Goal: Check status: Check status

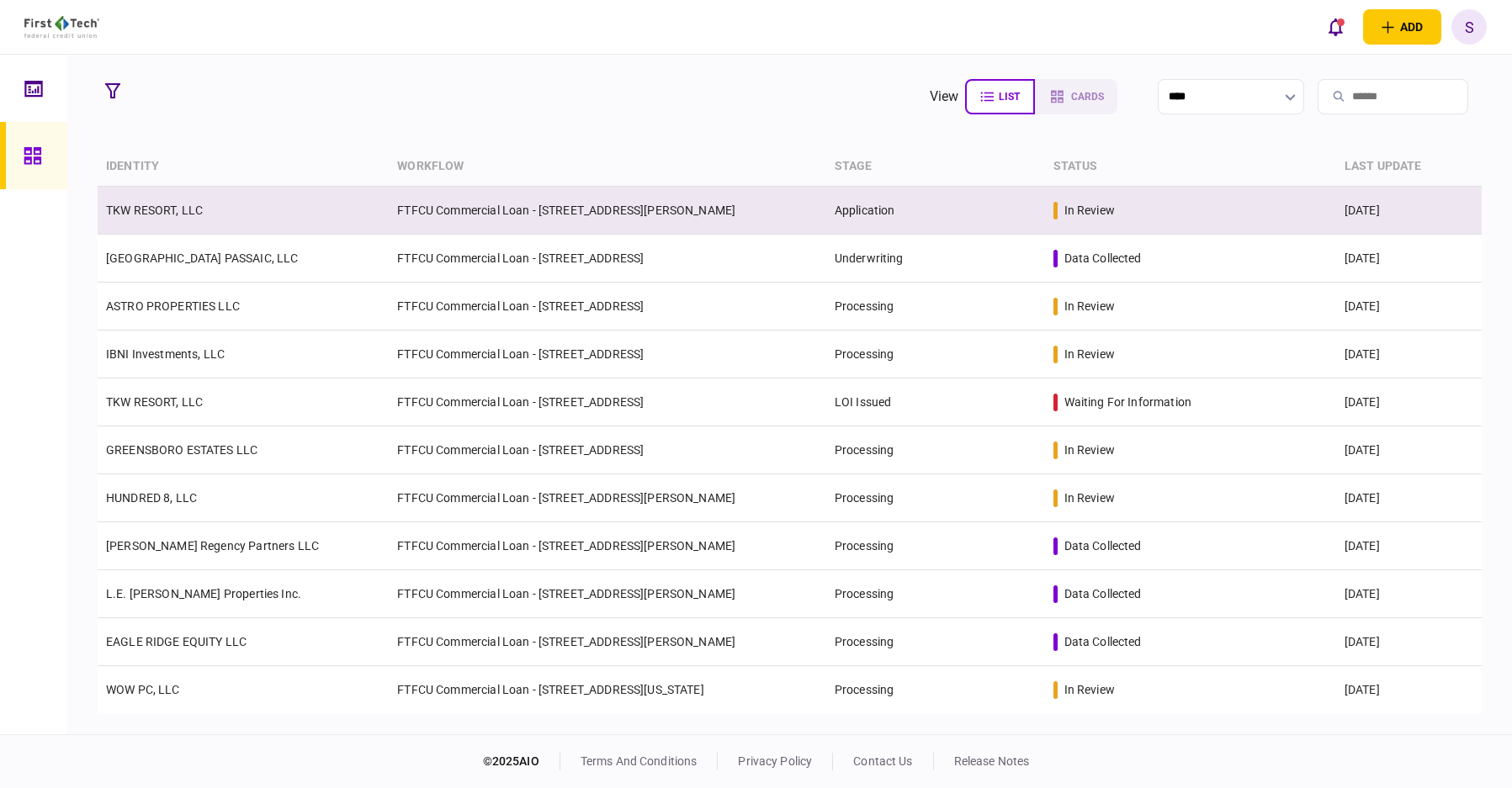
click at [170, 220] on td "TKW RESORT, LLC" at bounding box center [243, 211] width 292 height 48
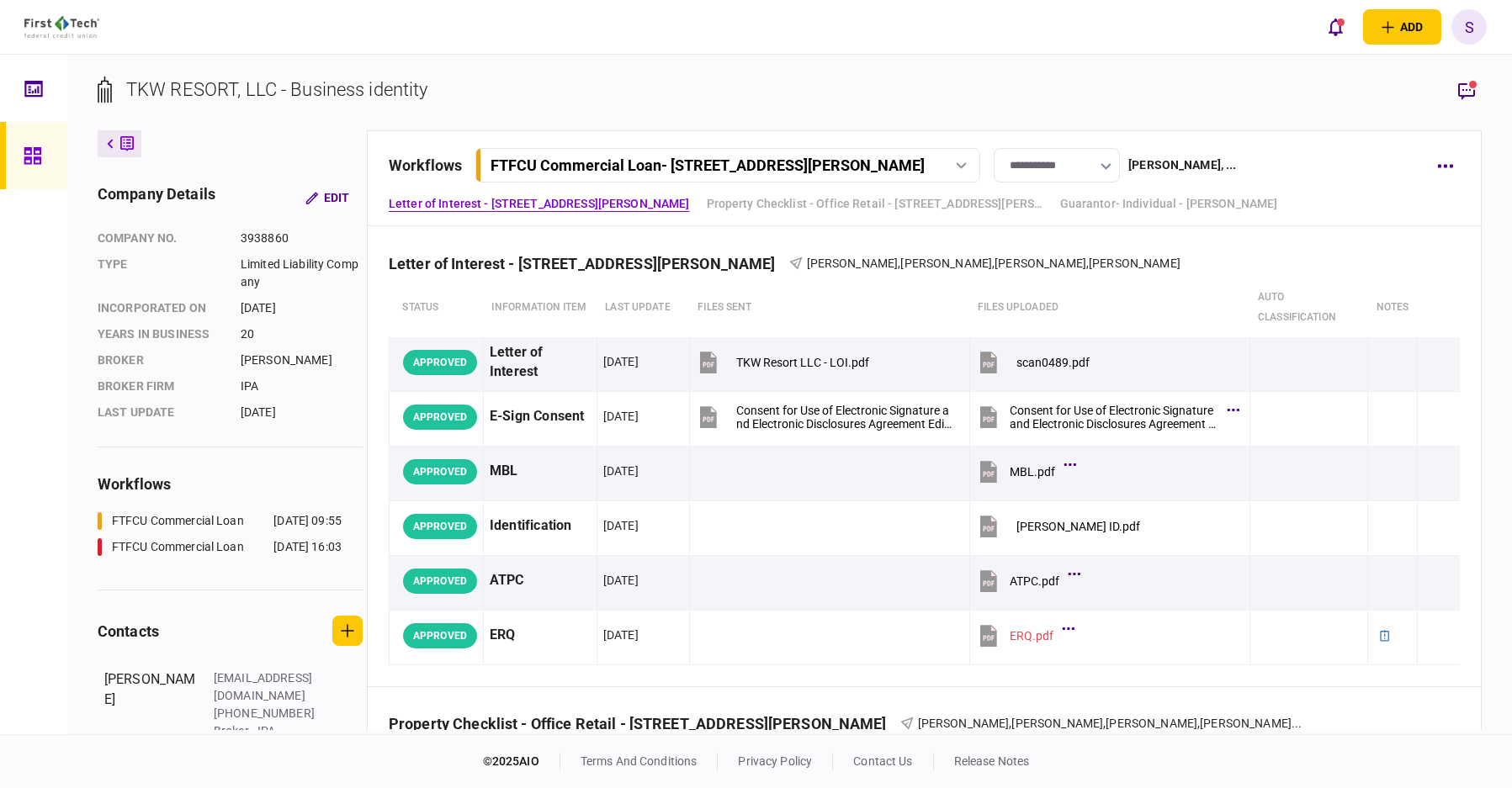
click at [797, 158] on div "FTFCU Commercial Loan - 1402 Boone Street" at bounding box center [708, 165] width 434 height 18
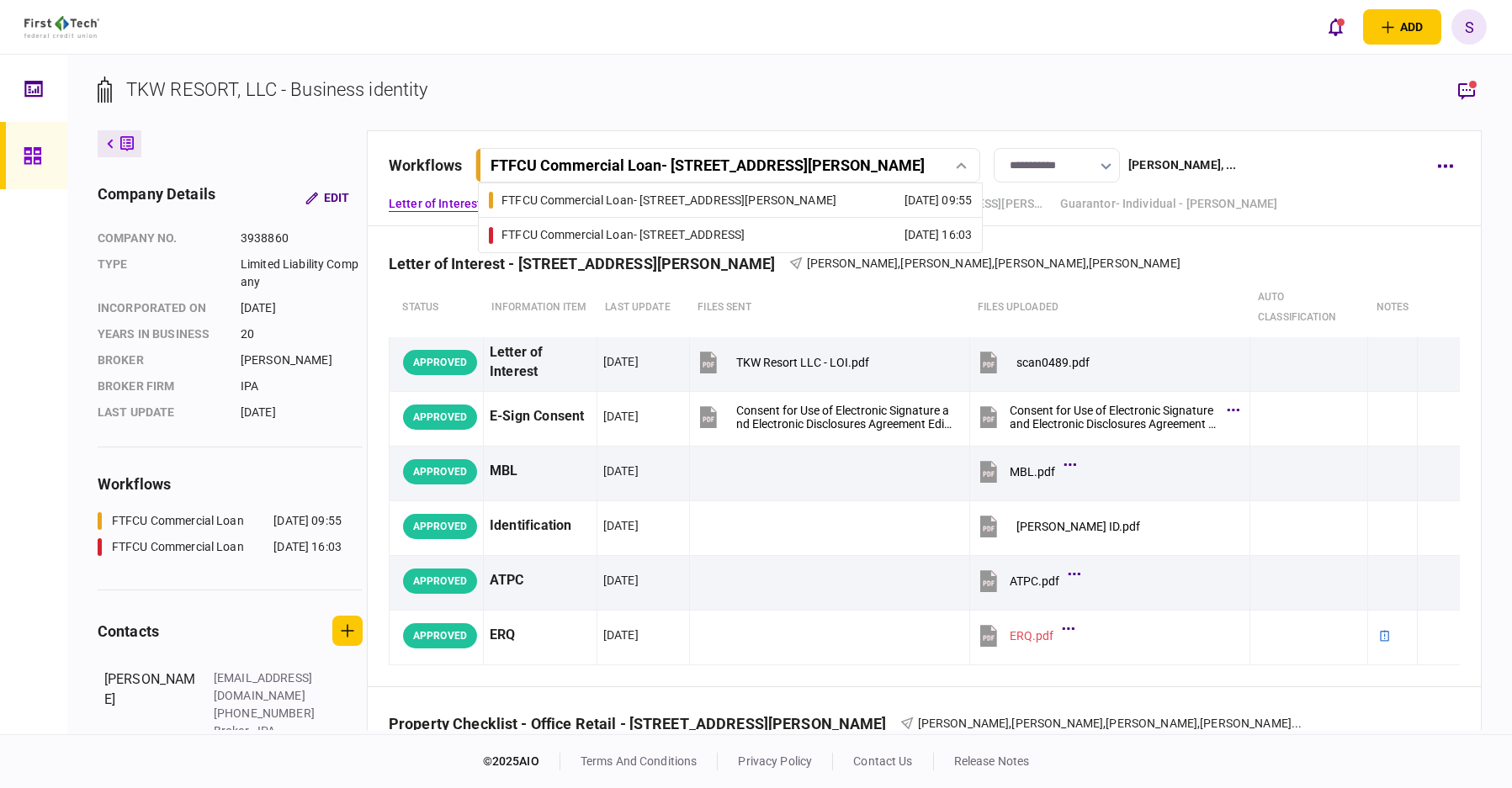
click at [857, 111] on section "TKW RESORT, LLC - Business identity" at bounding box center [790, 103] width 1385 height 55
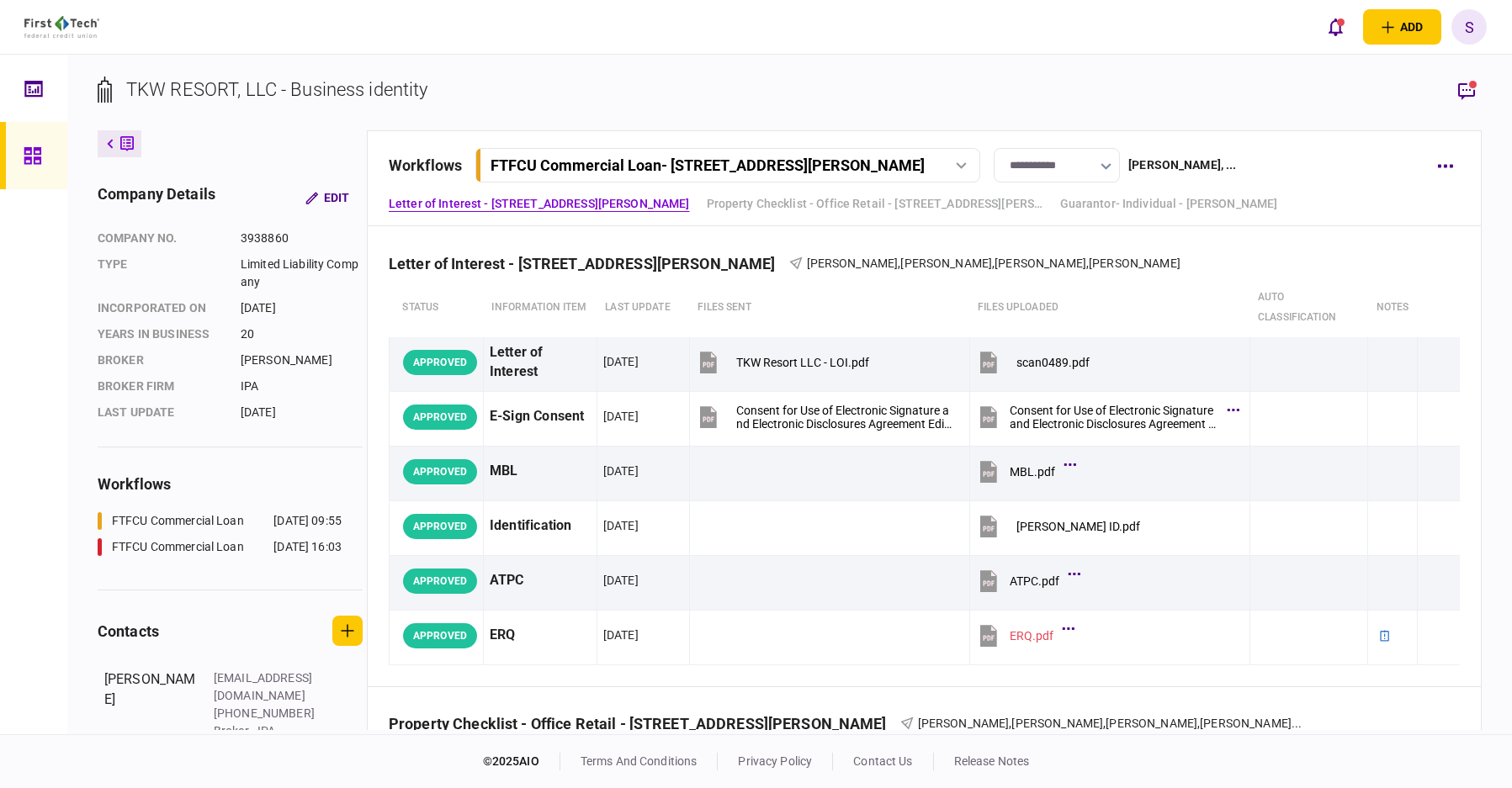
click at [633, 162] on div "FTFCU Commercial Loan - 1402 Boone Street" at bounding box center [708, 165] width 434 height 18
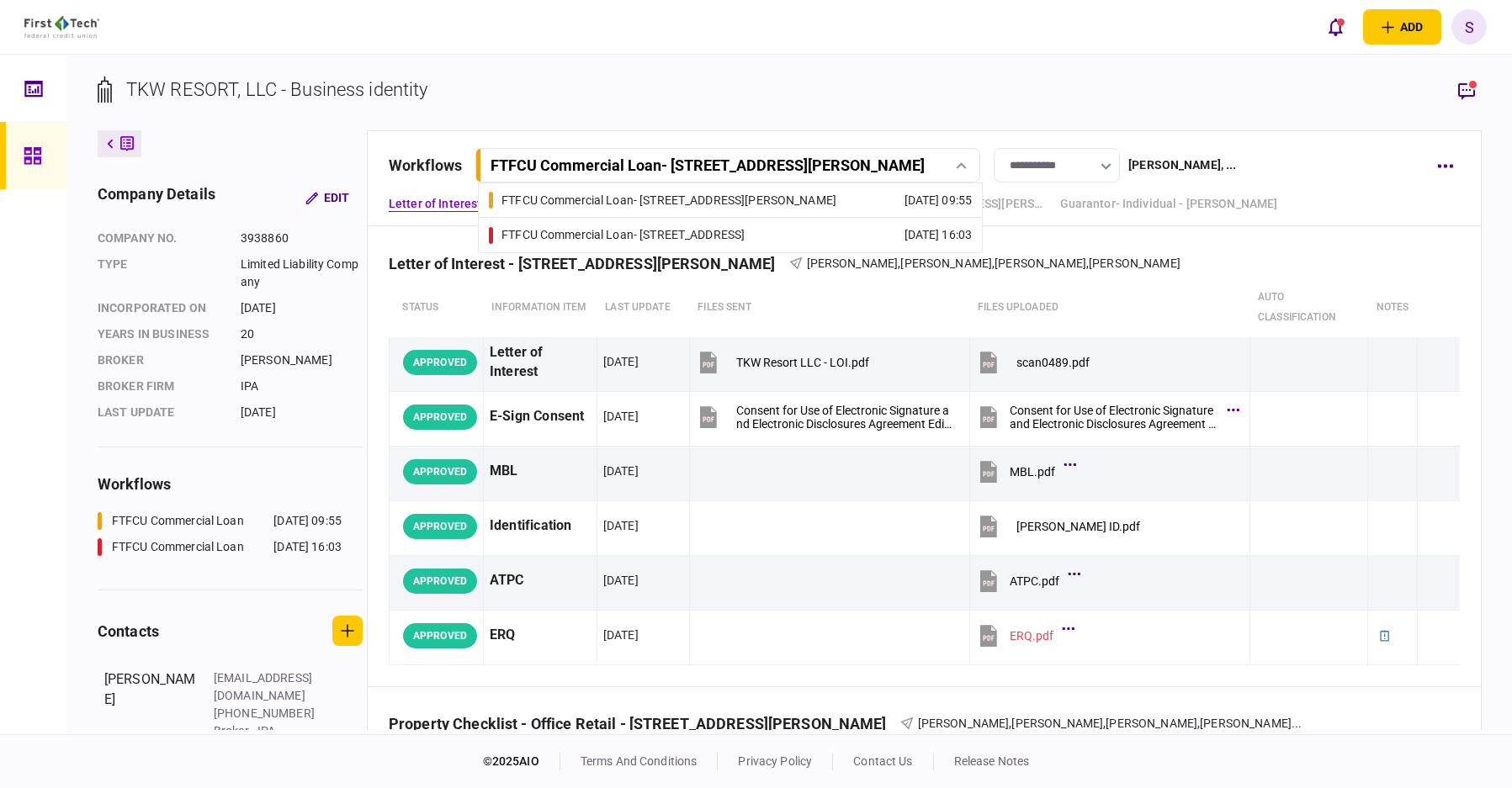
click at [620, 227] on div "FTFCU Commercial Loan - 2410 Charleston Highway" at bounding box center [623, 235] width 243 height 18
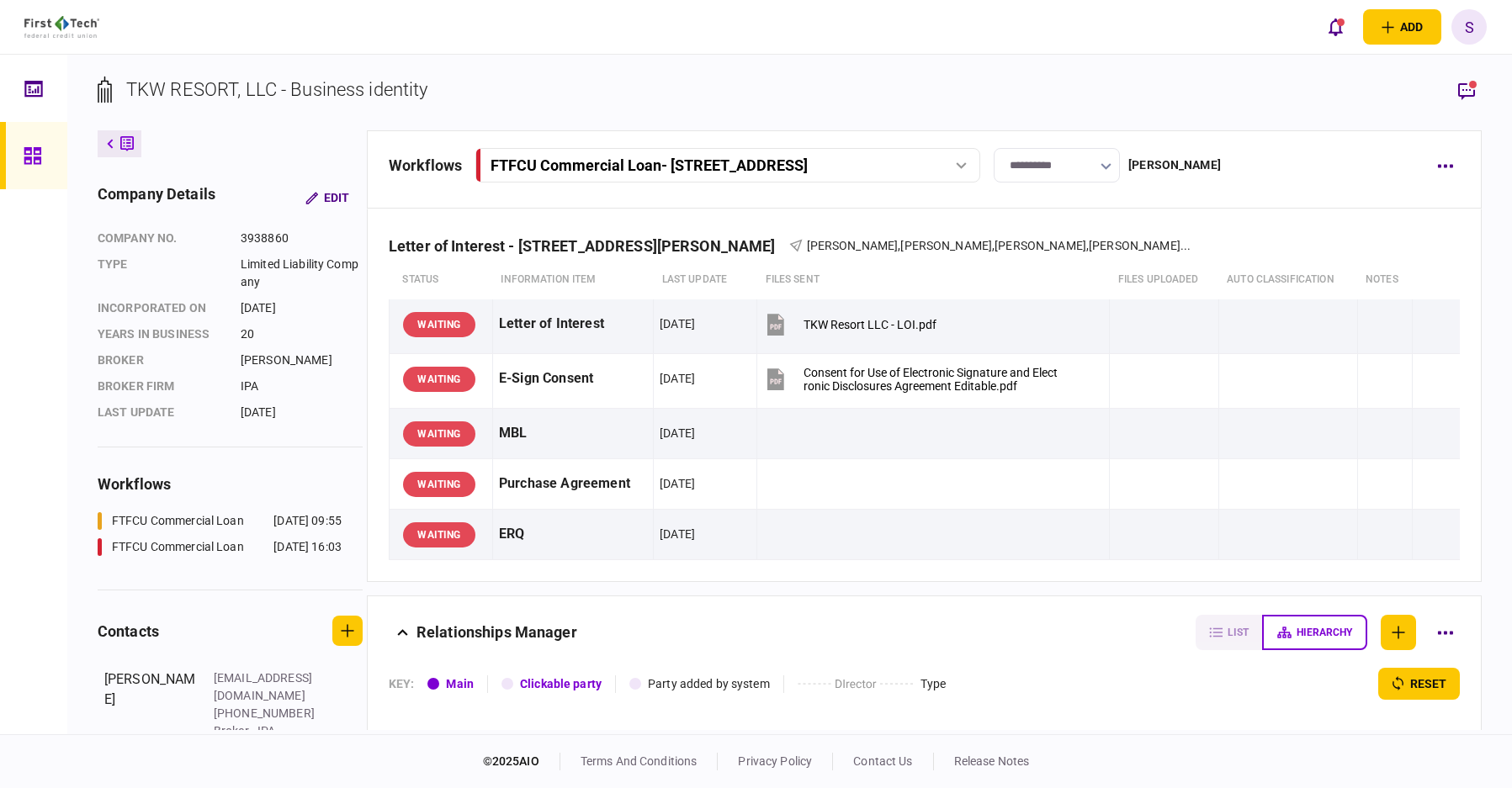
click at [973, 162] on div at bounding box center [961, 165] width 26 height 7
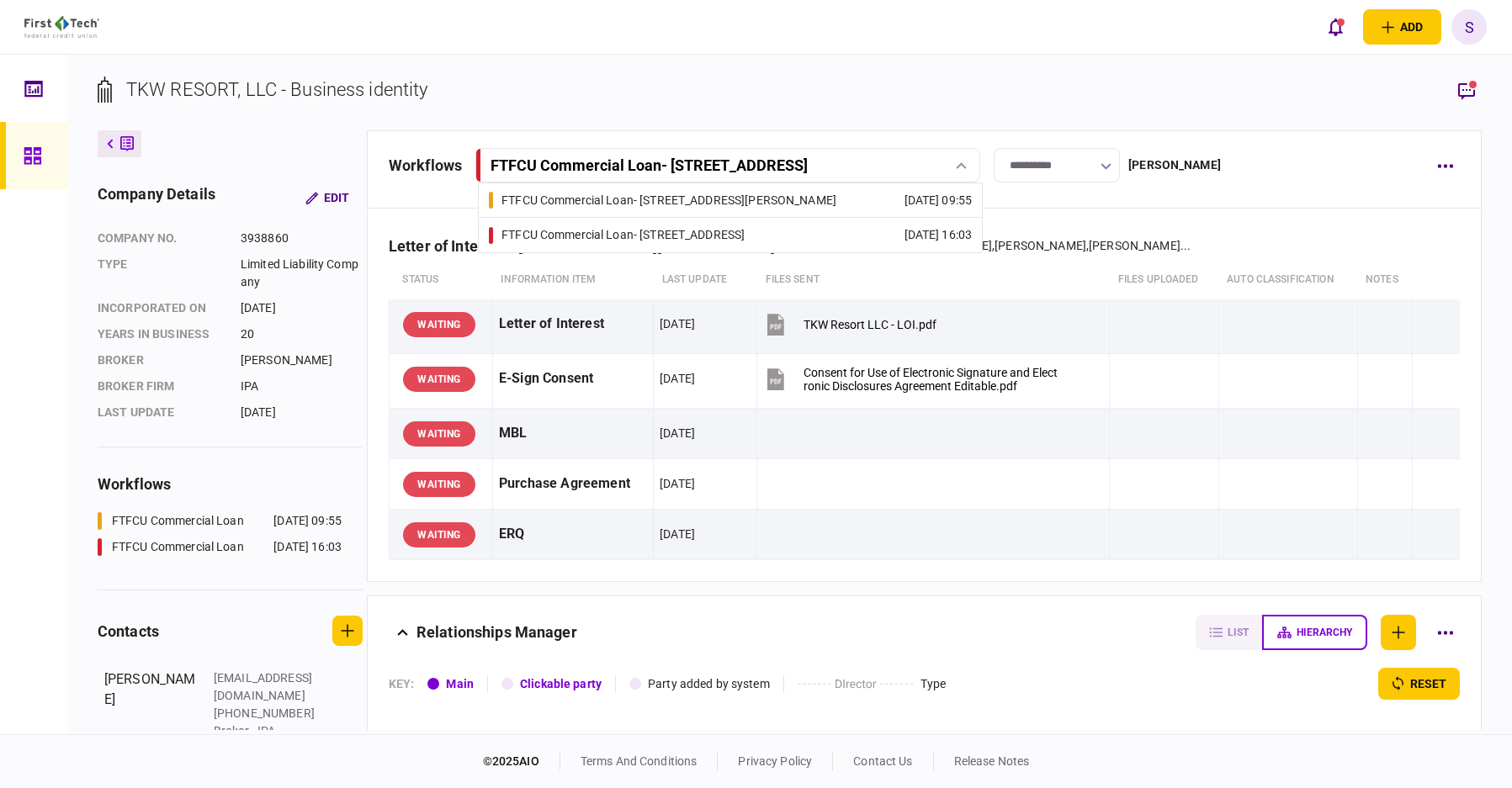
click at [756, 196] on link "FTFCU Commercial Loan - 1402 Boone Street 15 Aug 2025 09:55" at bounding box center [730, 199] width 483 height 33
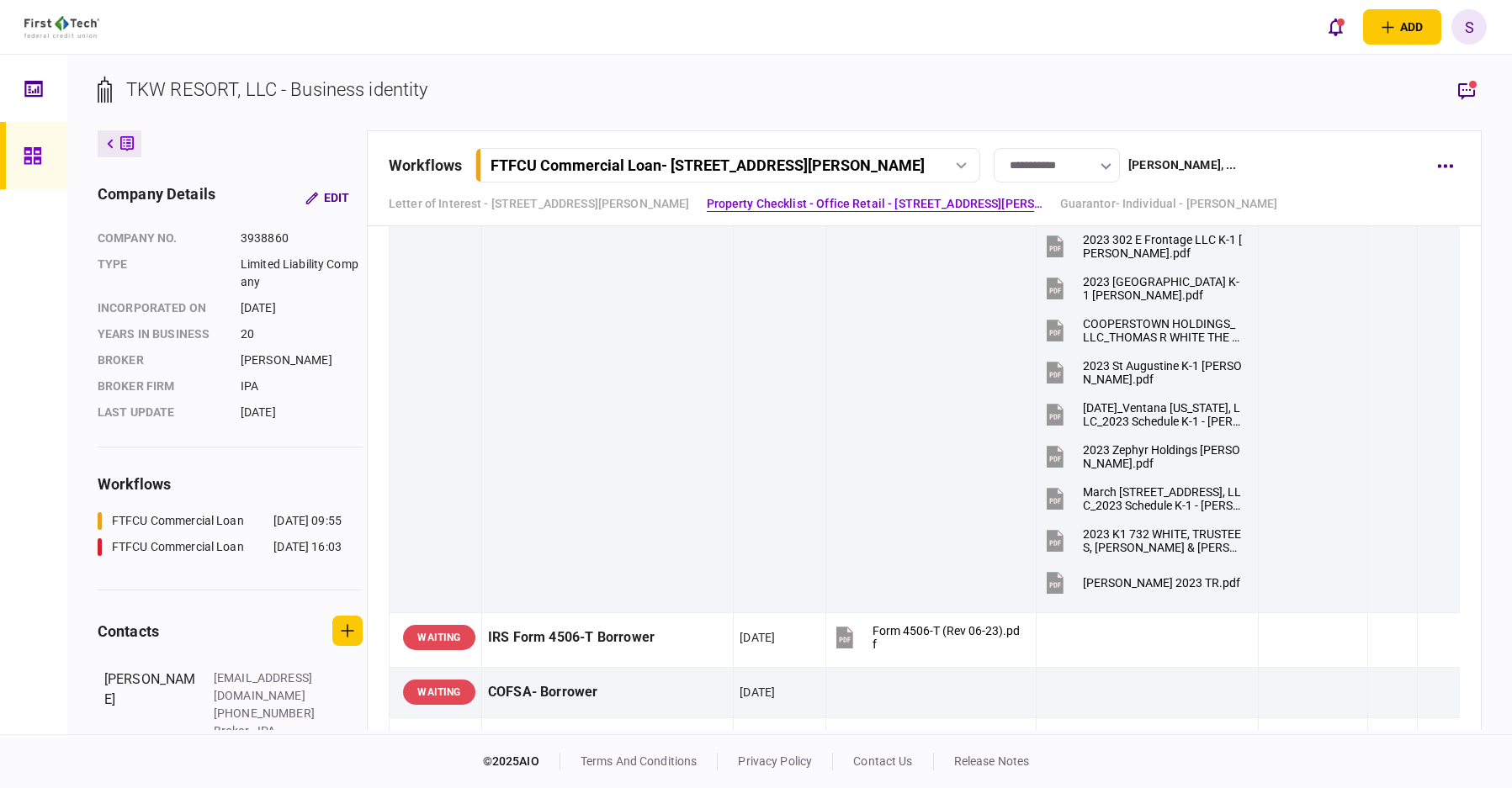
scroll to position [841, 0]
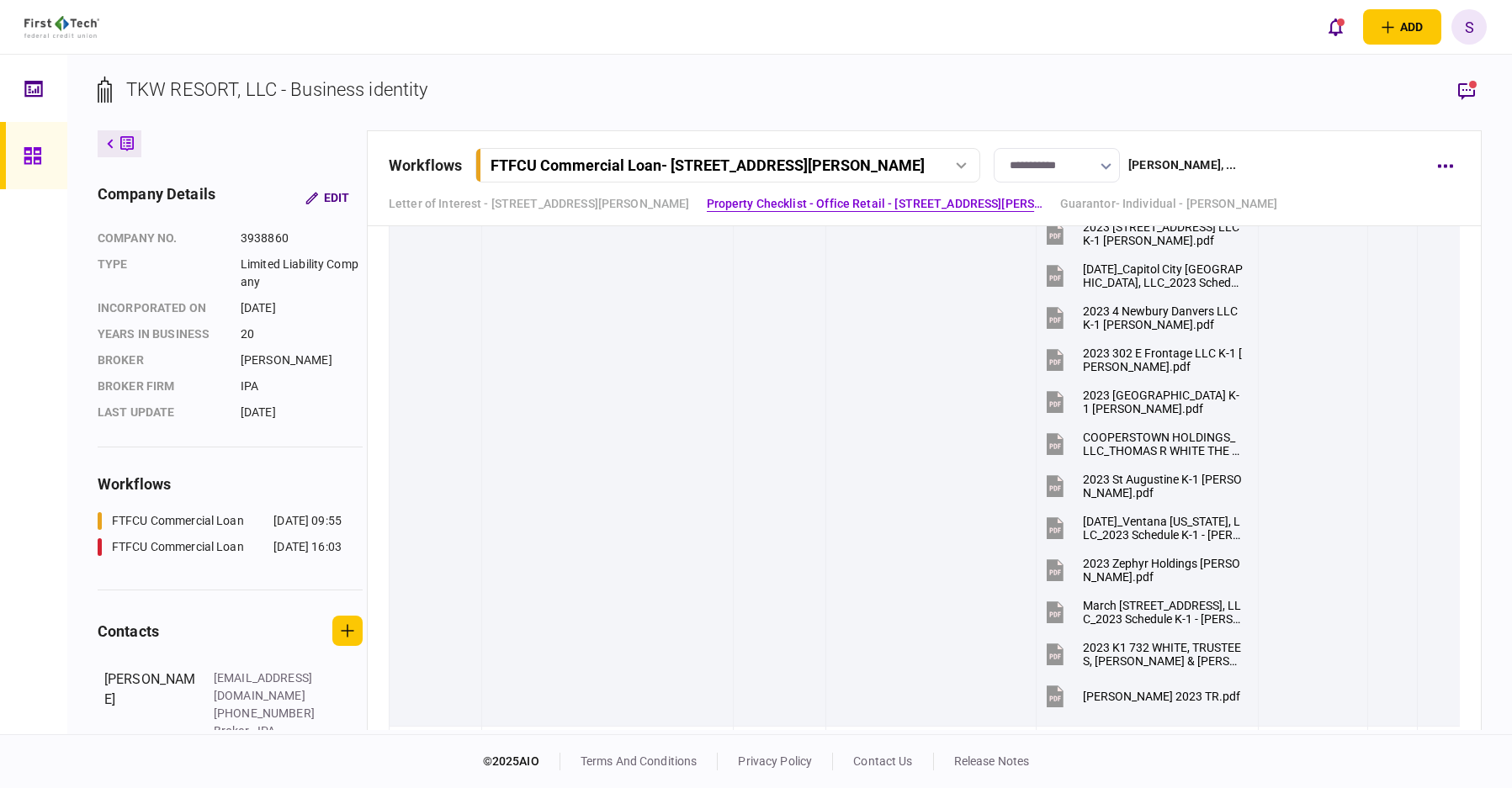
click at [967, 166] on icon at bounding box center [962, 165] width 11 height 7
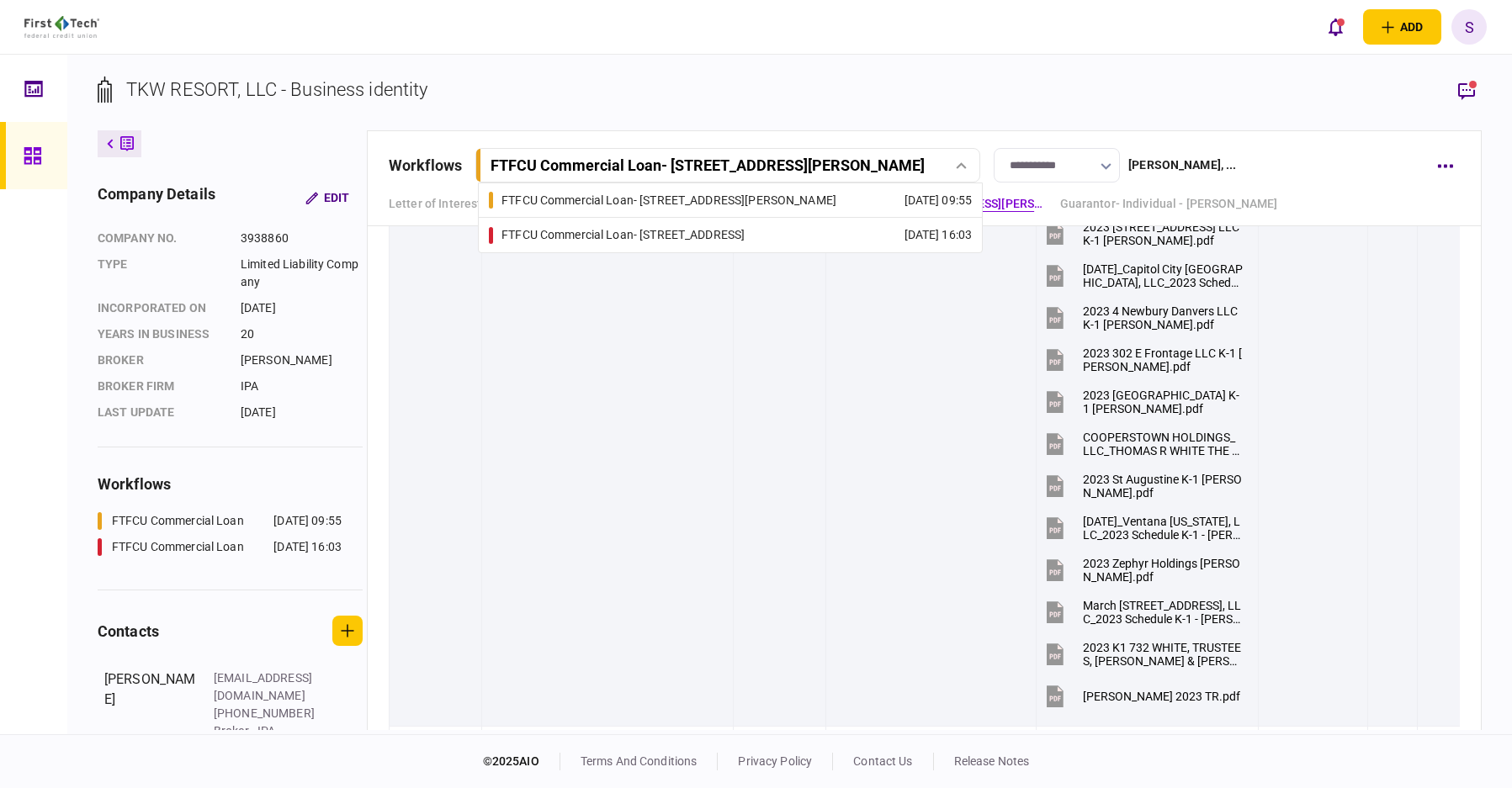
click at [737, 196] on div "FTFCU Commercial Loan - 1402 Boone Street" at bounding box center [669, 200] width 335 height 18
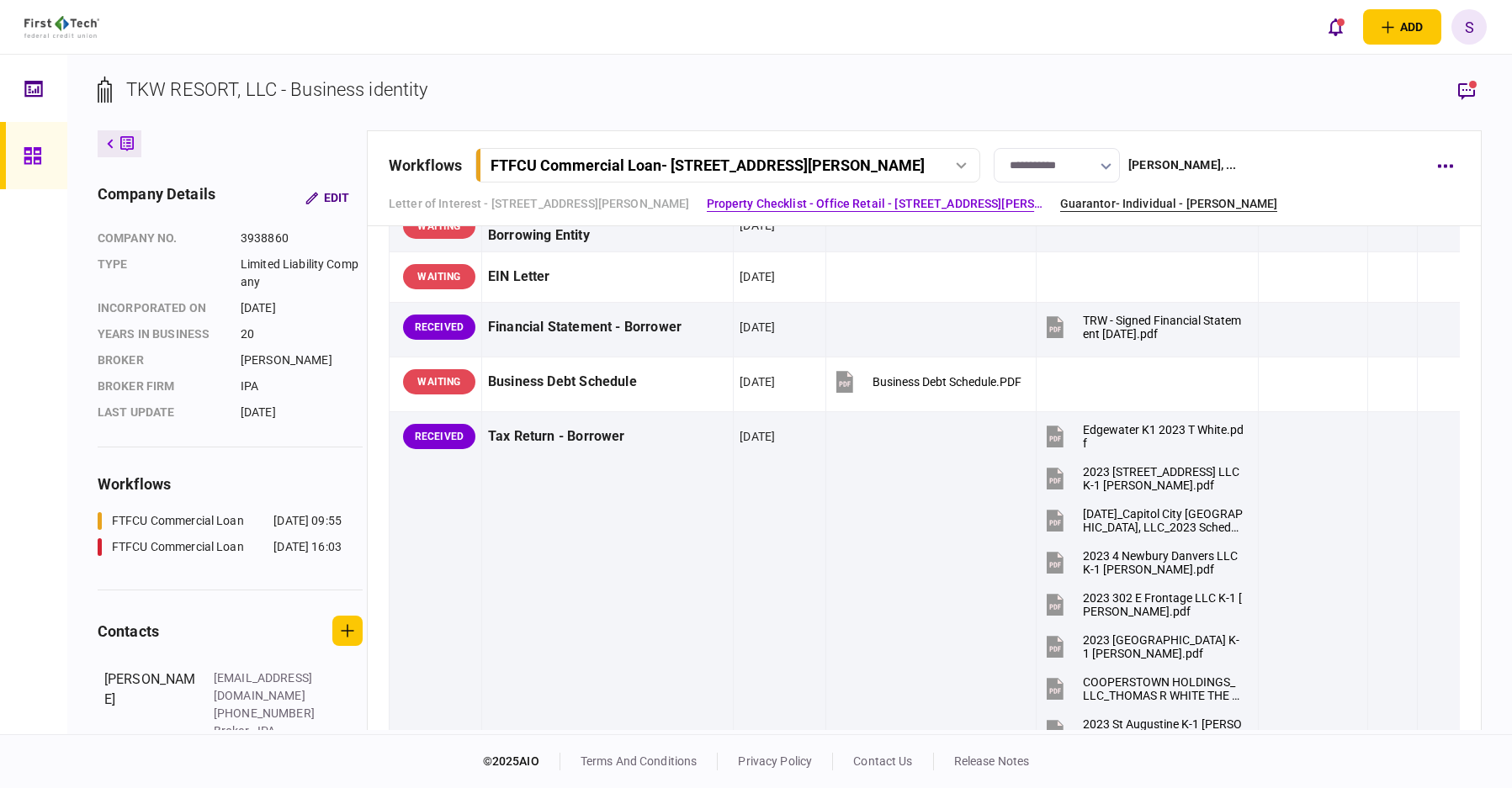
scroll to position [589, 0]
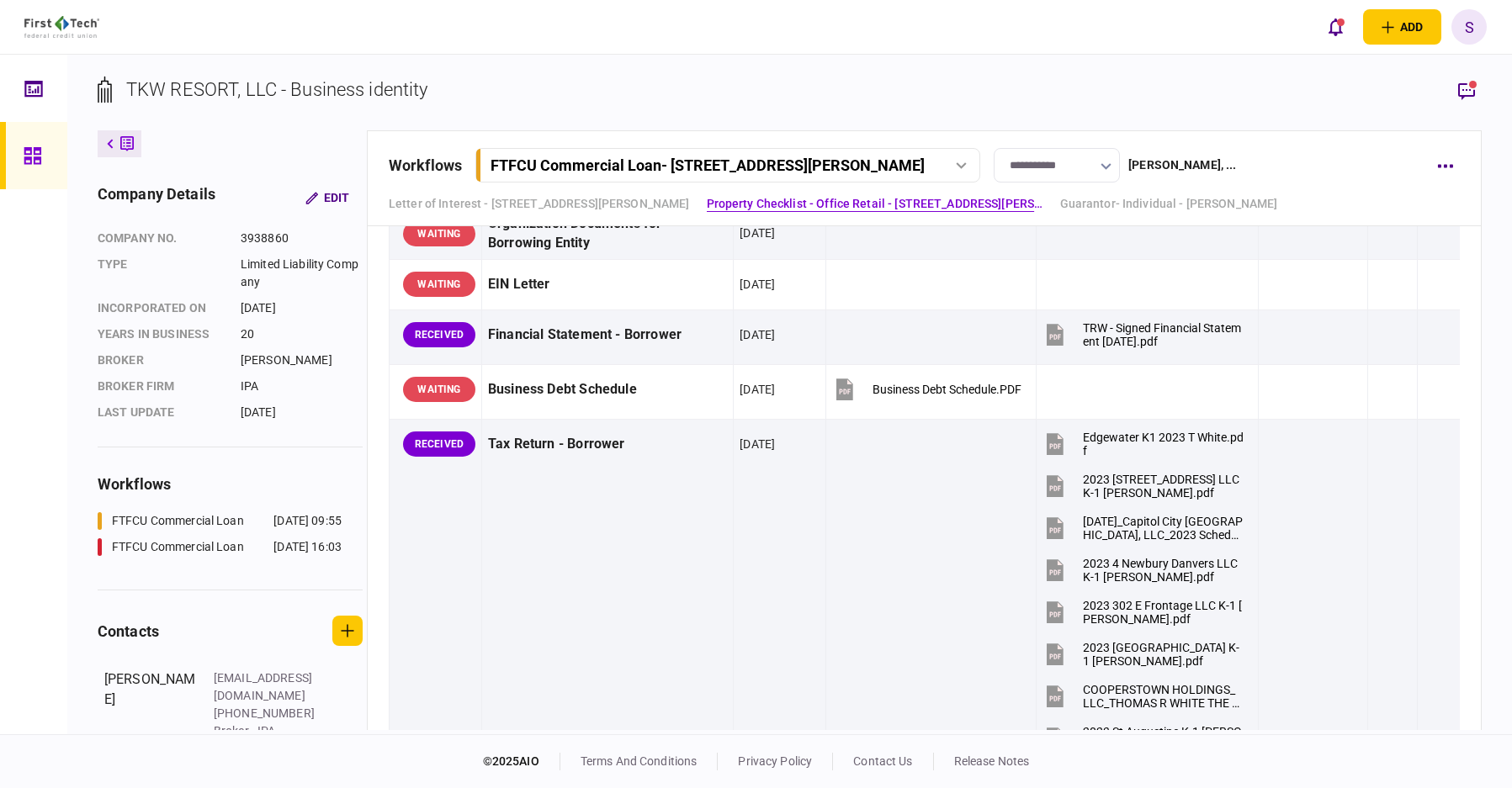
click at [967, 158] on div "FTFCU Commercial Loan - 1402 Boone Street" at bounding box center [727, 165] width 493 height 18
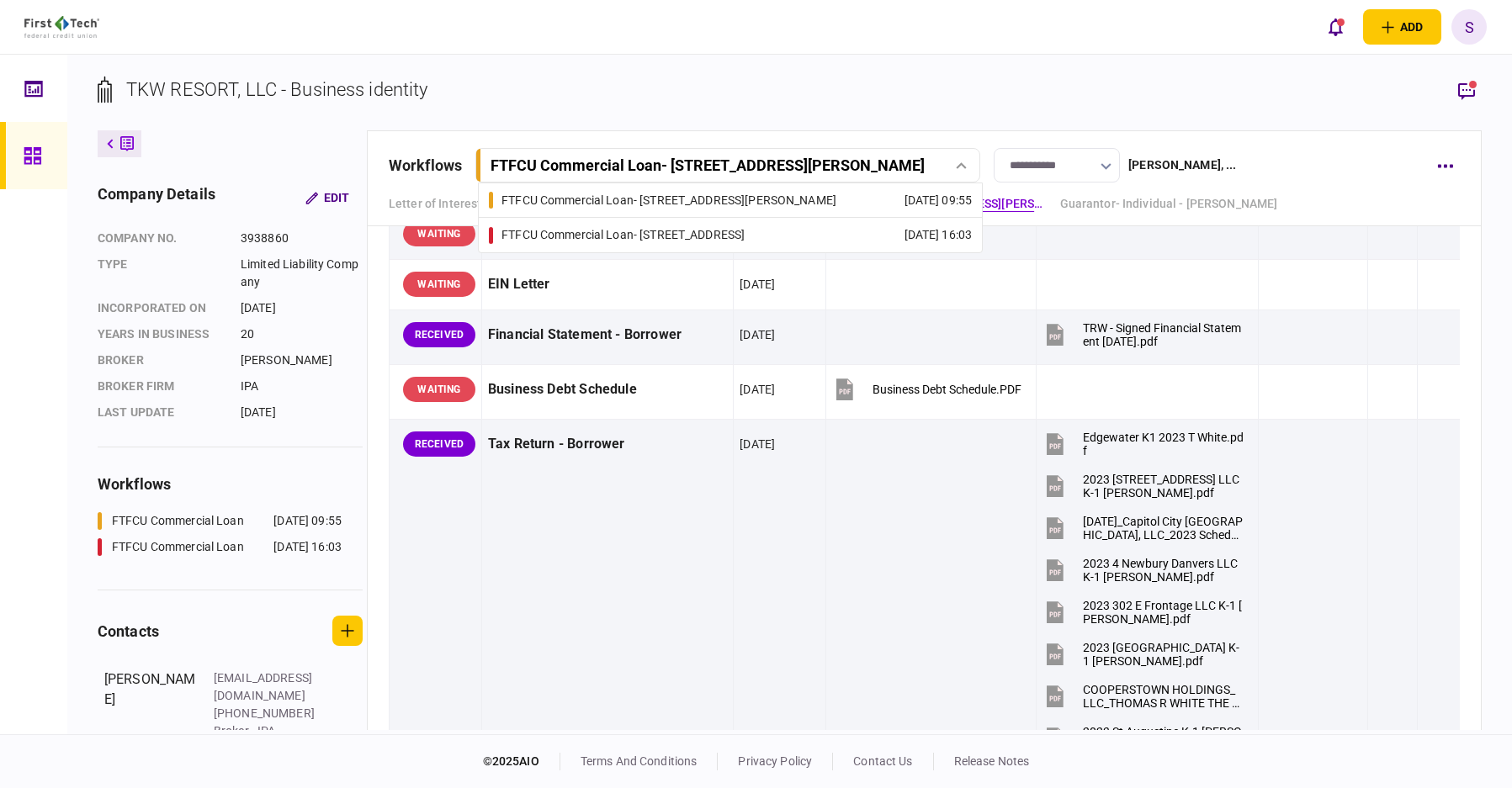
drag, startPoint x: 677, startPoint y: 228, endPoint x: 702, endPoint y: 221, distance: 26.0
click at [677, 227] on div "FTFCU Commercial Loan - 2410 Charleston Highway" at bounding box center [623, 235] width 243 height 18
